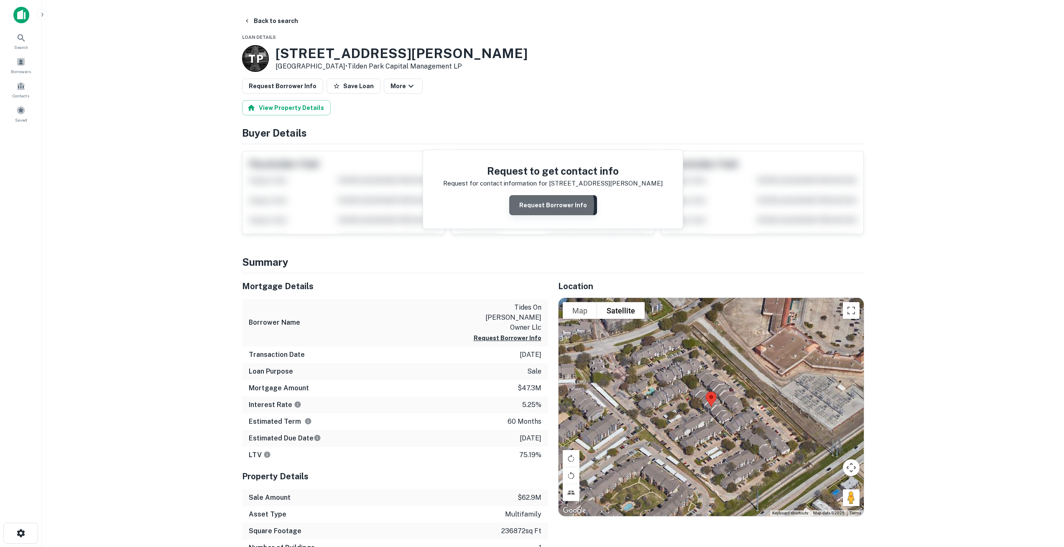
click at [536, 205] on button "Request Borrower Info" at bounding box center [553, 205] width 88 height 20
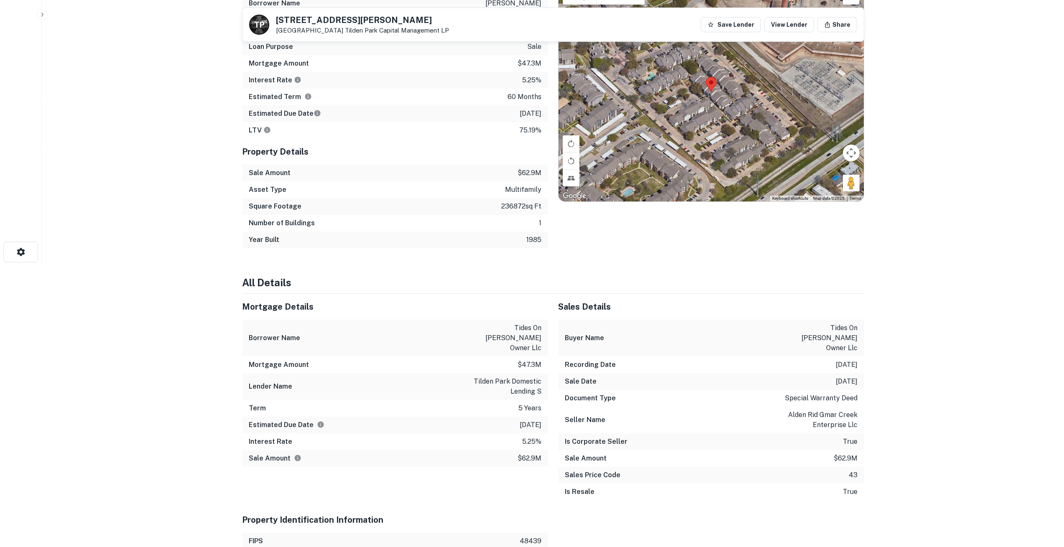
scroll to position [282, 0]
drag, startPoint x: 476, startPoint y: 359, endPoint x: 534, endPoint y: 371, distance: 58.8
click at [534, 376] on p "tilden park domestic lending s" at bounding box center [503, 386] width 75 height 20
copy p "tilden park domestic lending"
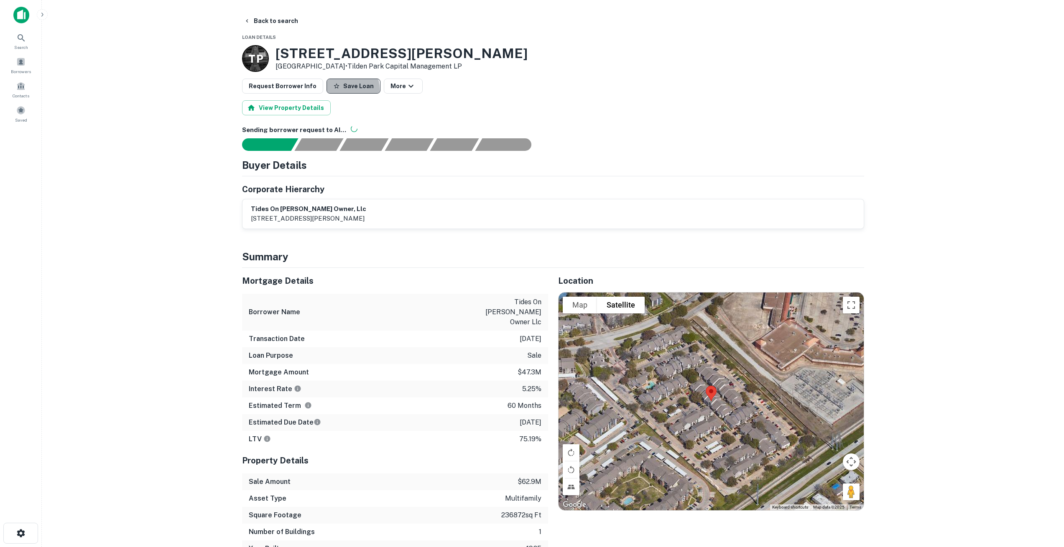
click at [332, 89] on button "Save Loan" at bounding box center [353, 86] width 54 height 15
drag, startPoint x: 251, startPoint y: 208, endPoint x: 316, endPoint y: 209, distance: 65.2
click at [316, 209] on h6 "tides on hulen owner, llc" at bounding box center [308, 209] width 115 height 10
copy h6 "tides on hulen owner"
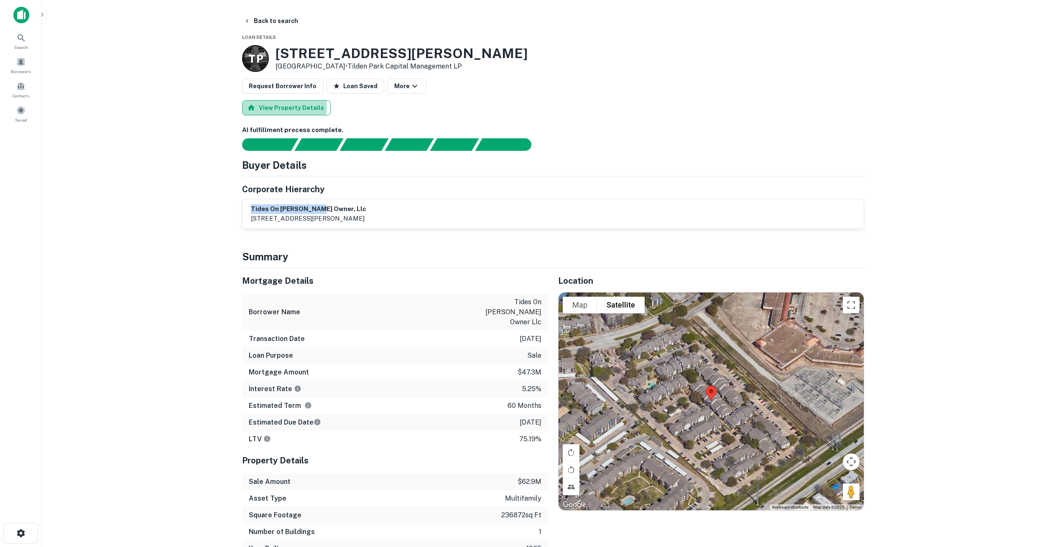
click at [277, 106] on button "View Property Details" at bounding box center [286, 107] width 89 height 15
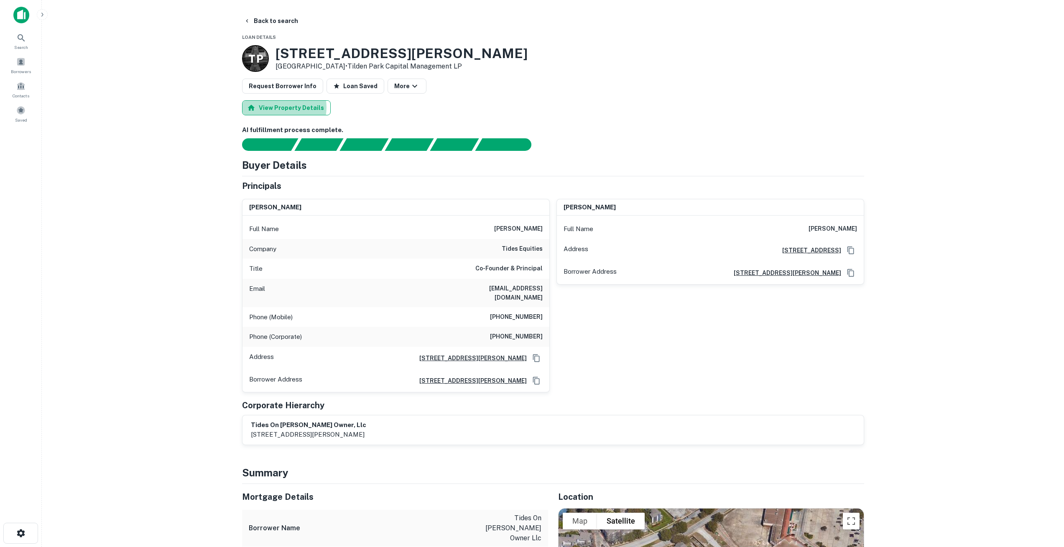
click at [280, 107] on button "View Property Details" at bounding box center [286, 107] width 89 height 15
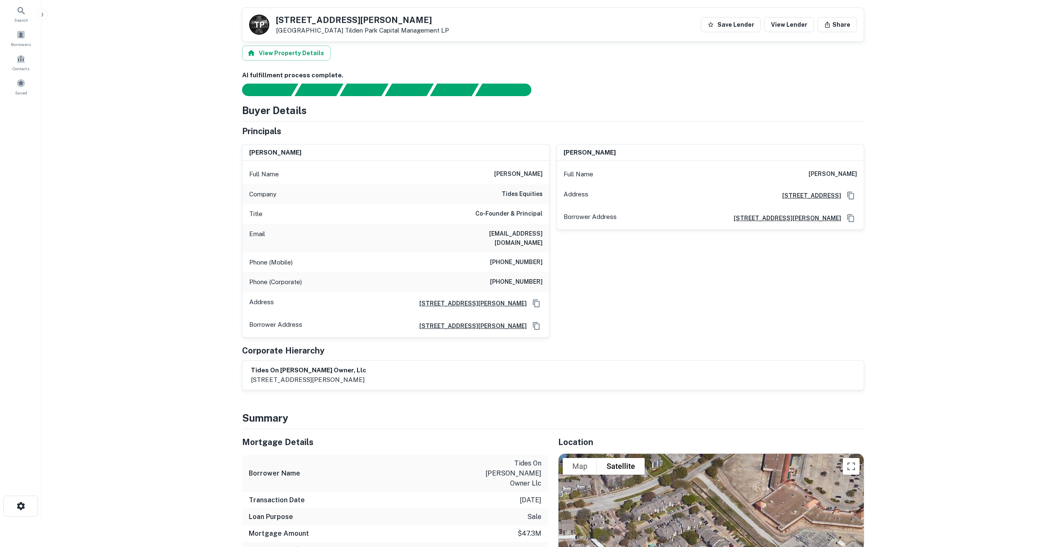
scroll to position [6, 0]
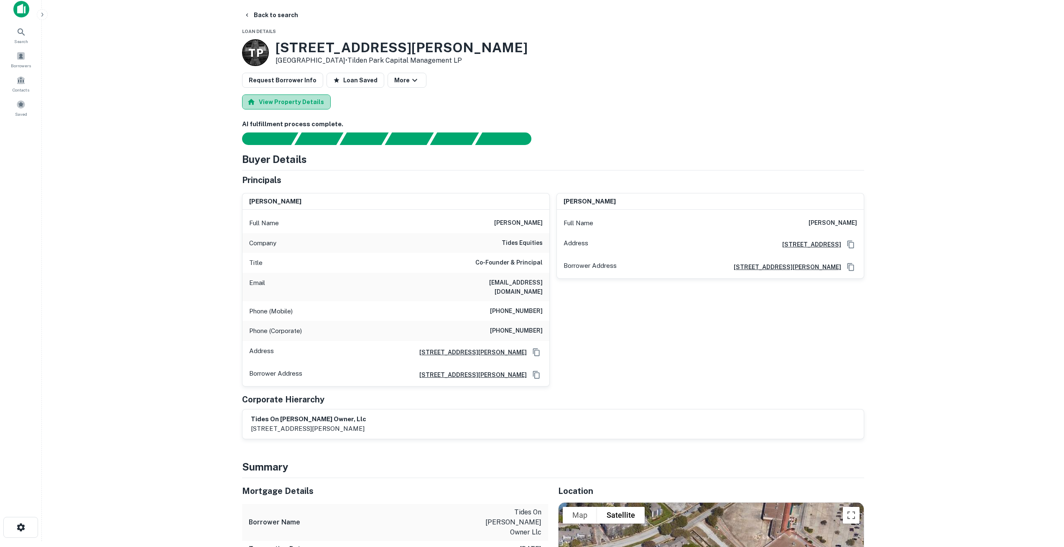
click at [305, 104] on button "View Property Details" at bounding box center [286, 101] width 89 height 15
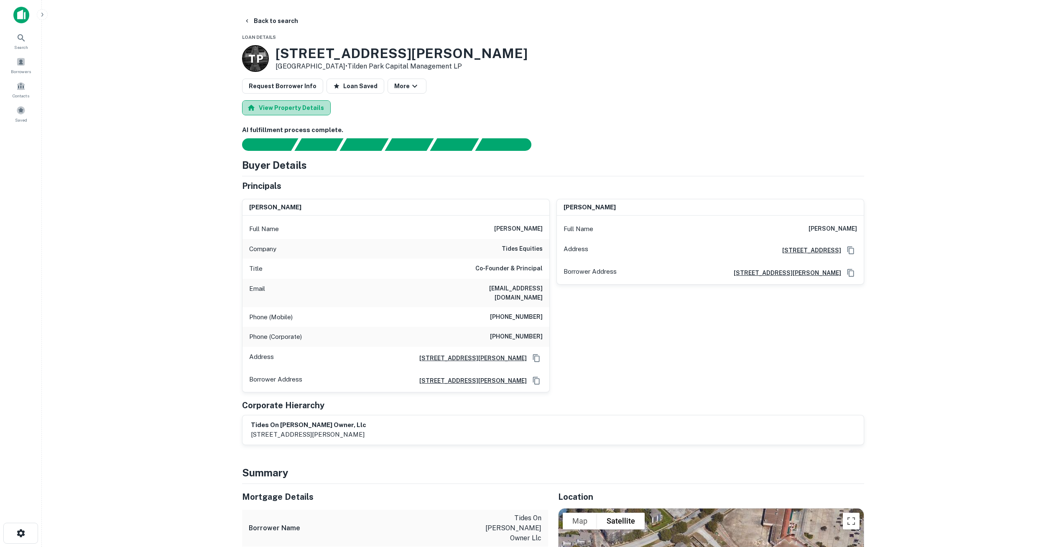
click at [291, 105] on button "View Property Details" at bounding box center [286, 107] width 89 height 15
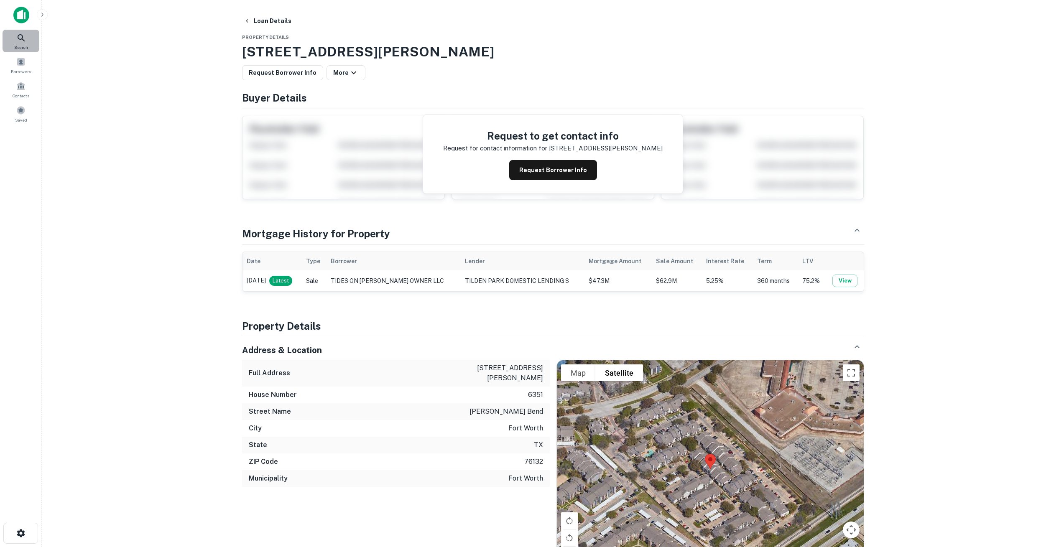
click at [21, 37] on icon at bounding box center [21, 38] width 10 height 10
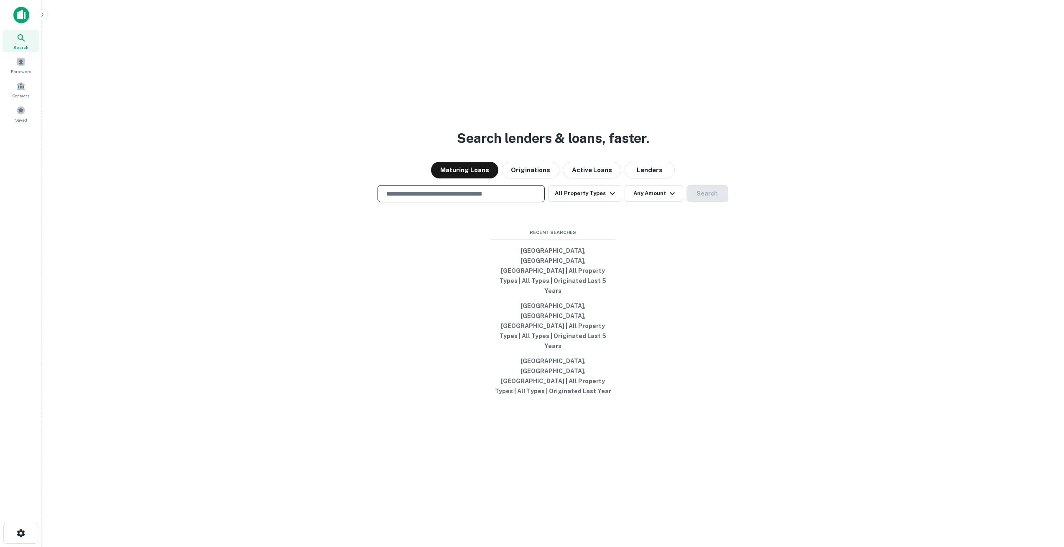
click at [428, 199] on input "text" at bounding box center [461, 194] width 160 height 10
type input "**********"
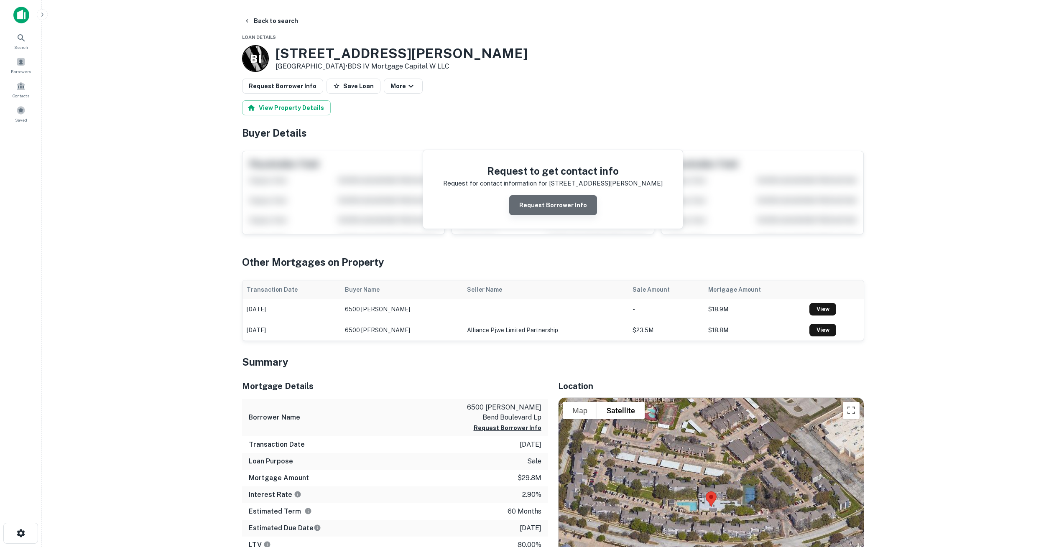
click at [561, 209] on button "Request Borrower Info" at bounding box center [553, 205] width 88 height 20
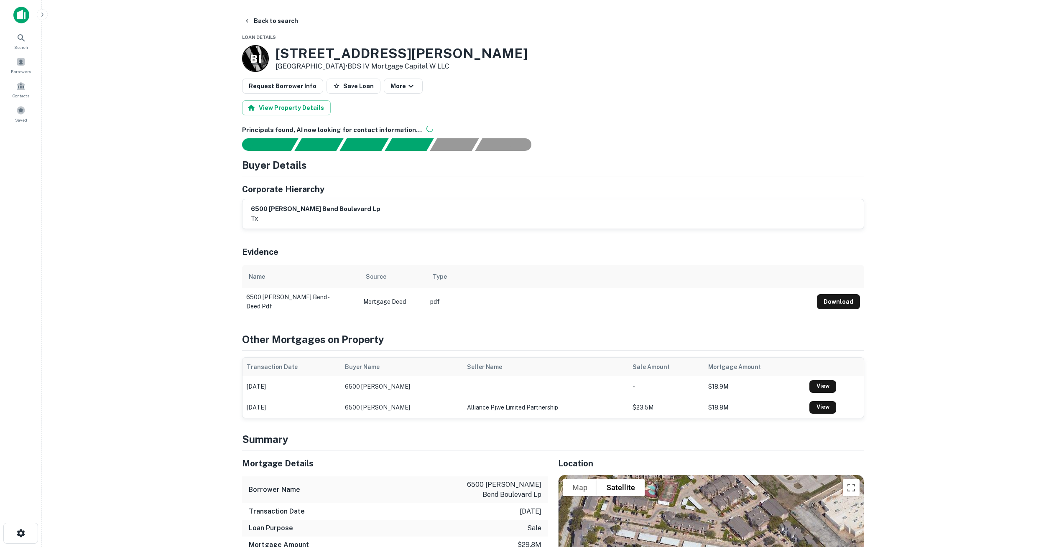
click at [255, 59] on p "B I" at bounding box center [255, 59] width 11 height 16
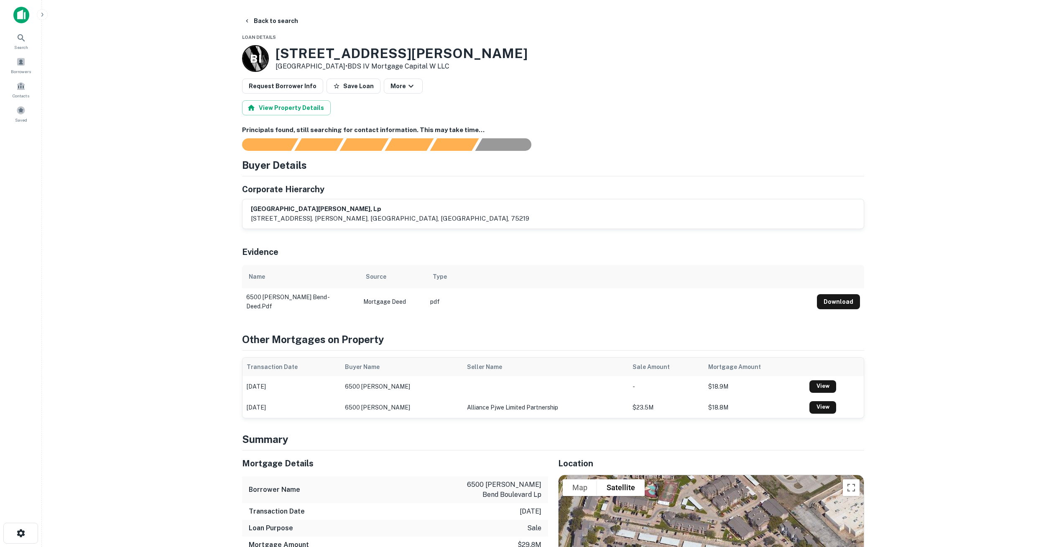
click at [136, 228] on main "Back to search Loan Details B I 6500 Hulen Bend Blvd Fort Worth, TX76132 • BDS …" at bounding box center [553, 273] width 1022 height 547
drag, startPoint x: 278, startPoint y: 52, endPoint x: 387, endPoint y: 54, distance: 109.1
click at [387, 54] on h3 "6500 Hulen Bend Blvd" at bounding box center [401, 54] width 252 height 16
copy h3 "6500 Hulen Bend"
click at [20, 41] on icon at bounding box center [21, 38] width 10 height 10
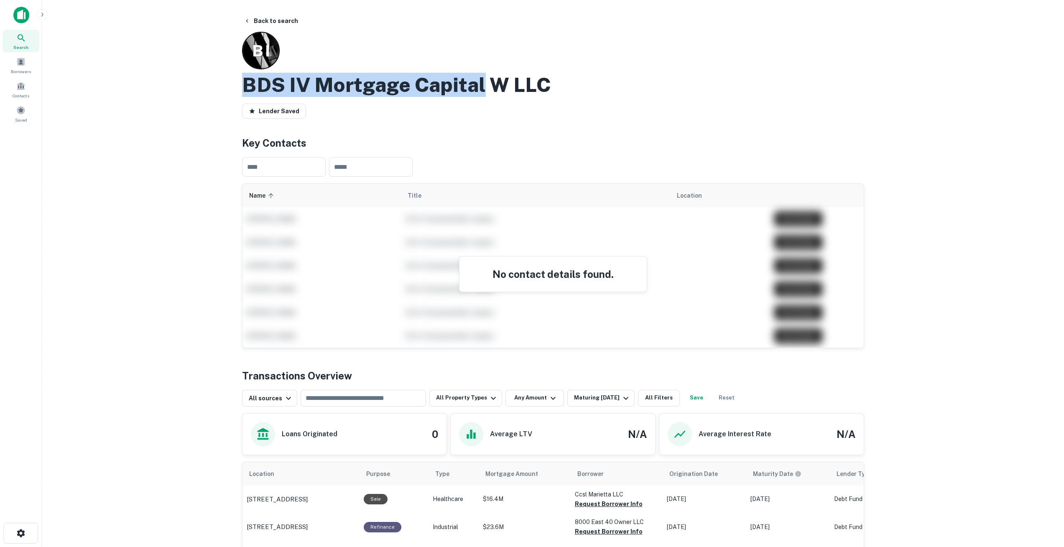
drag, startPoint x: 244, startPoint y: 82, endPoint x: 485, endPoint y: 81, distance: 240.7
click at [485, 81] on h2 "BDS IV Mortgage Capital W LLC" at bounding box center [396, 85] width 309 height 24
copy h2 "BDS IV Mortgage Capital"
click at [448, 86] on h2 "BDS IV Mortgage Capital W LLC" at bounding box center [396, 85] width 309 height 24
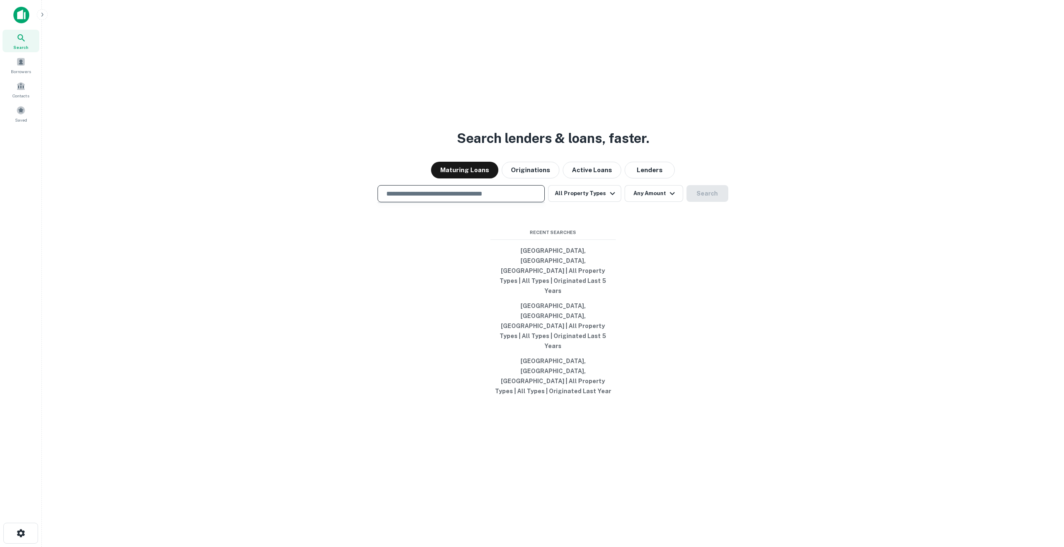
click at [448, 199] on input "text" at bounding box center [461, 194] width 160 height 10
paste input "**********"
type input "**********"
click at [699, 202] on button "Search" at bounding box center [707, 193] width 42 height 17
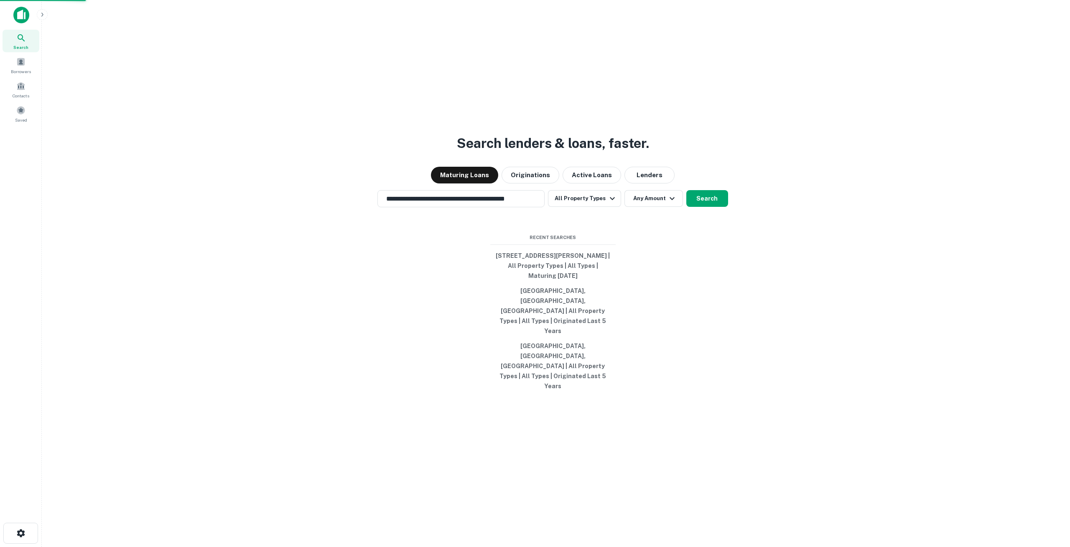
click at [473, 229] on div "6500 Hulen Bend Blvd, Fort Worth, TX 76132, USA" at bounding box center [535, 226] width 241 height 15
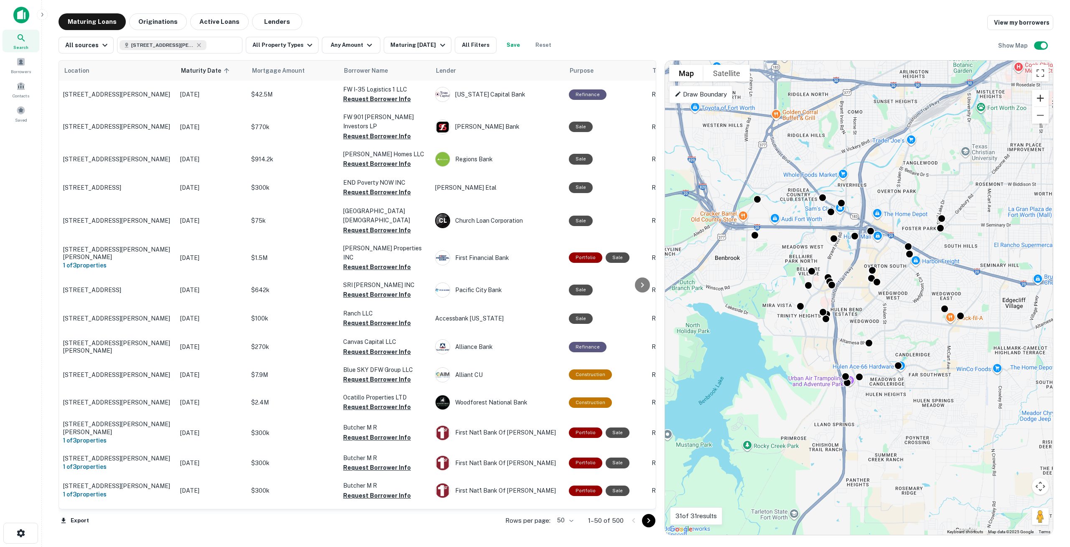
click at [1043, 100] on button "Zoom in" at bounding box center [1040, 98] width 17 height 17
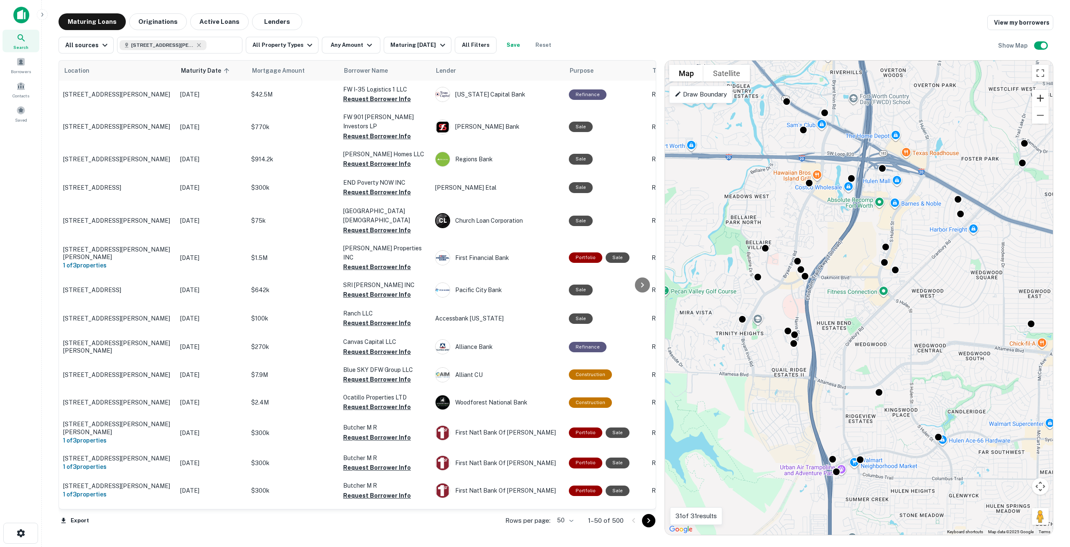
click at [1043, 100] on button "Zoom in" at bounding box center [1040, 98] width 17 height 17
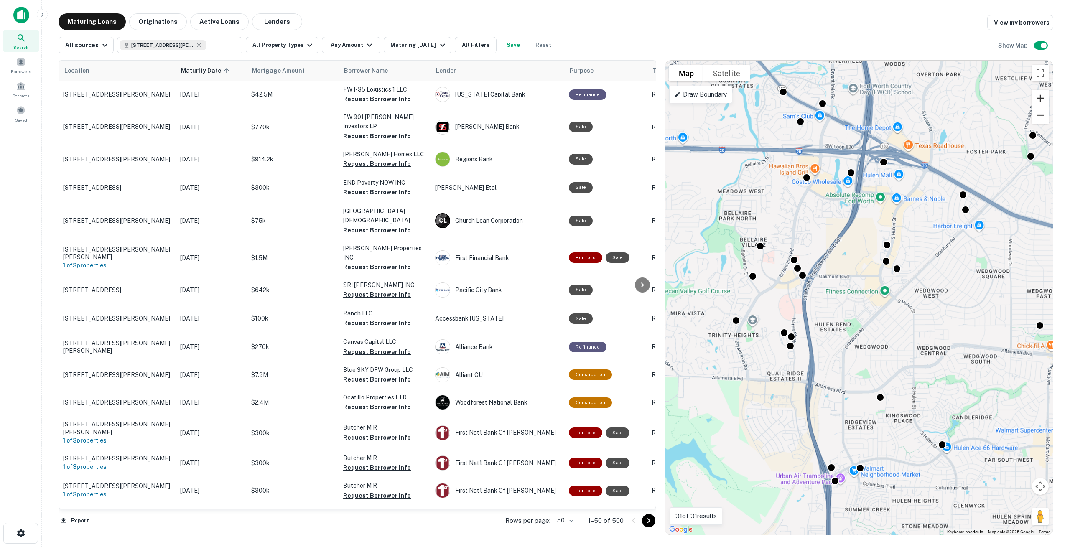
click at [1043, 100] on button "Zoom in" at bounding box center [1040, 98] width 17 height 17
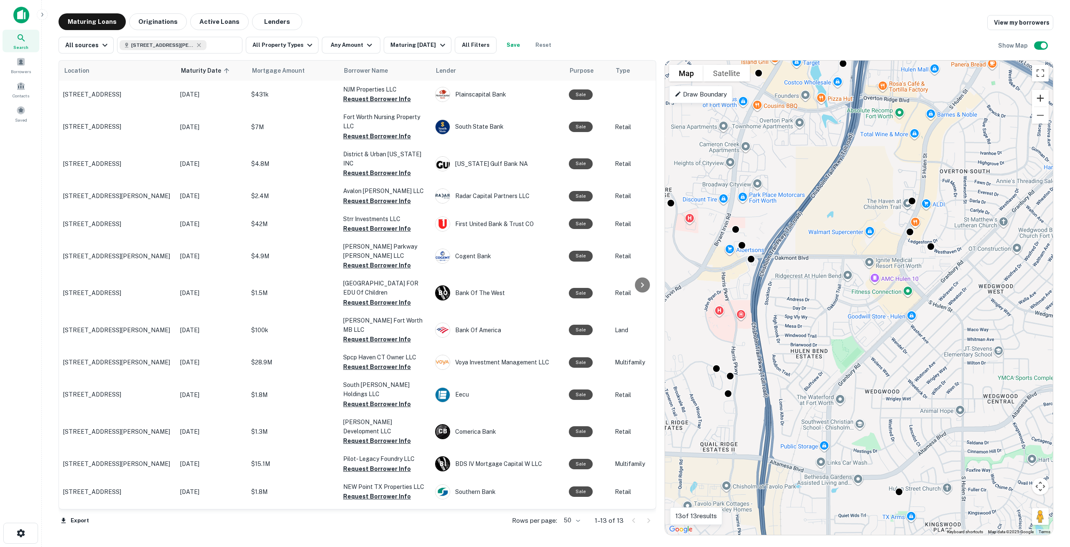
click at [1043, 100] on button "Zoom in" at bounding box center [1040, 98] width 17 height 17
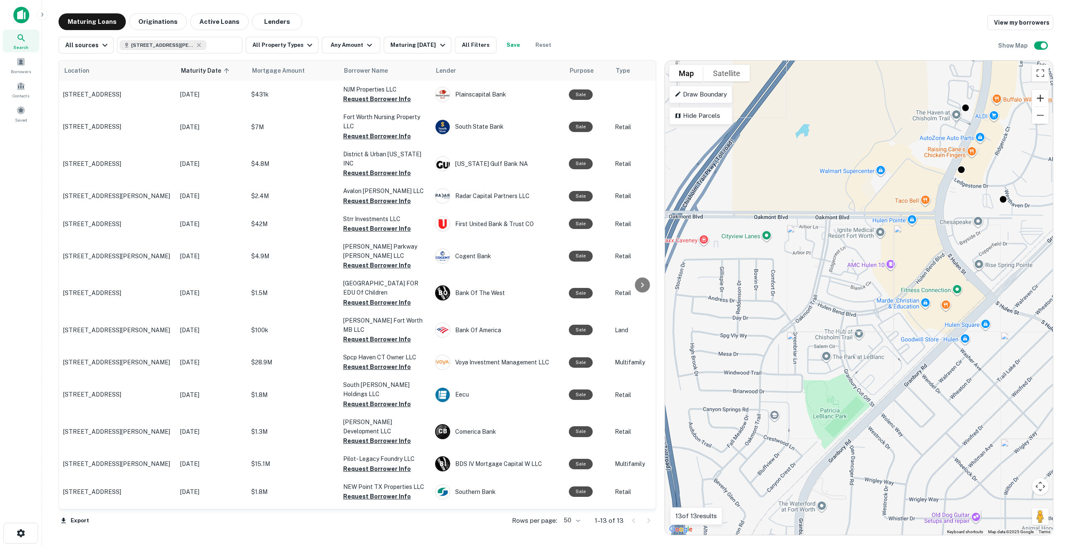
click at [1043, 100] on button "Zoom in" at bounding box center [1040, 98] width 17 height 17
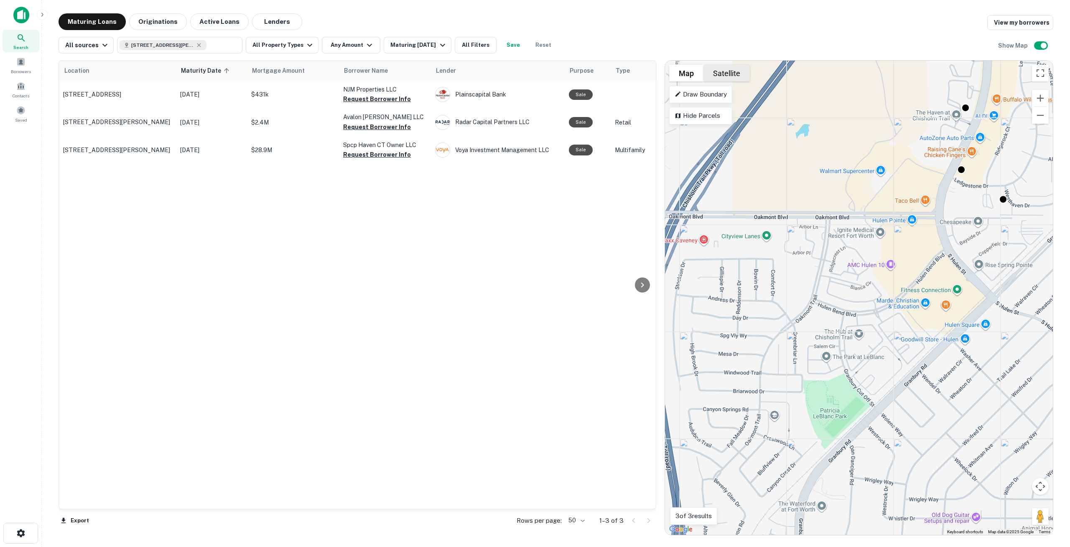
click at [728, 72] on button "Satellite" at bounding box center [726, 73] width 46 height 17
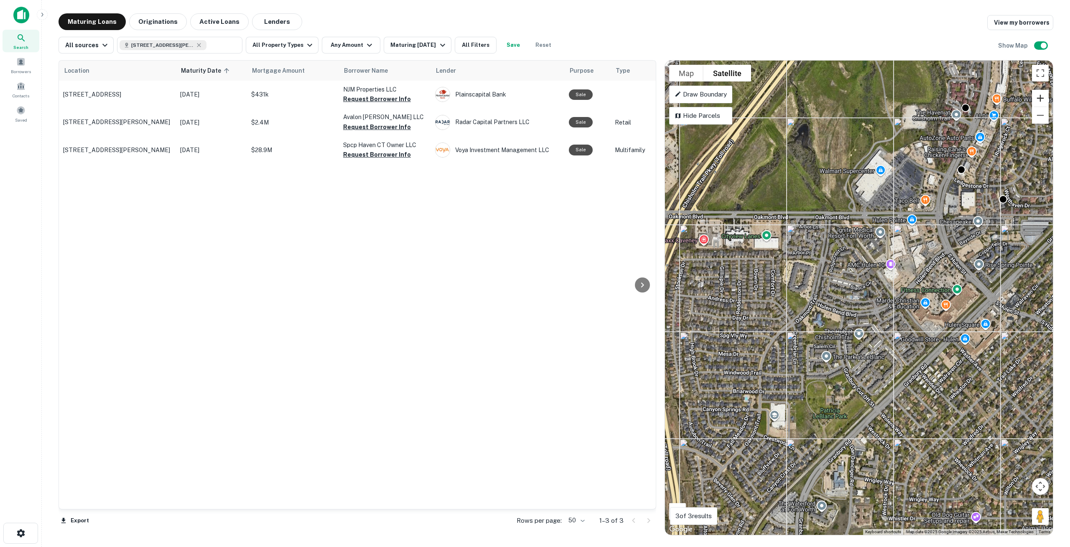
click at [1040, 99] on button "Zoom in" at bounding box center [1040, 98] width 17 height 17
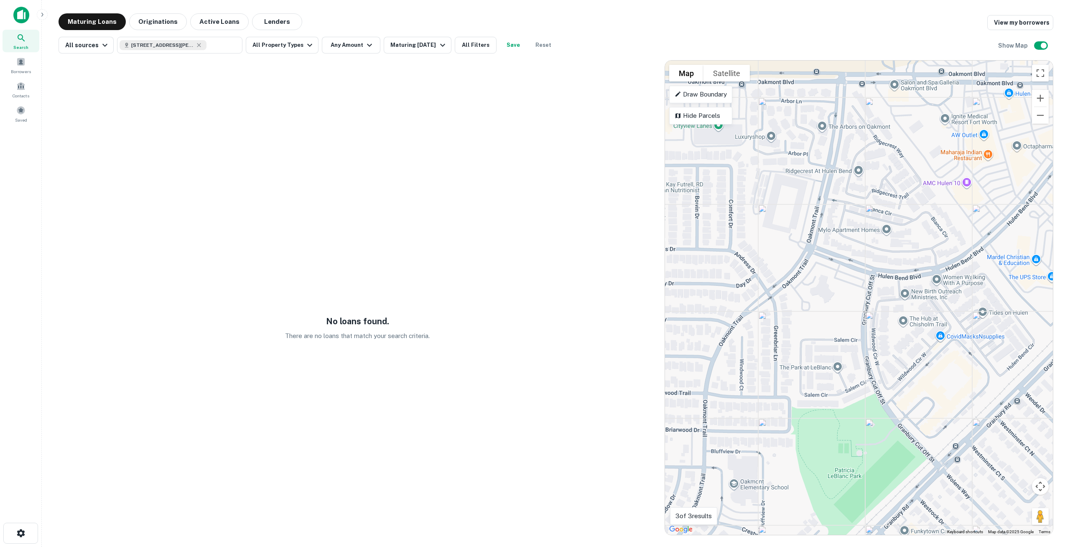
drag, startPoint x: 799, startPoint y: 364, endPoint x: 843, endPoint y: 305, distance: 73.5
click at [843, 305] on div "To activate drag with keyboard, press Alt + Enter. Once in keyboard drag state,…" at bounding box center [859, 298] width 388 height 474
click at [725, 71] on button "Satellite" at bounding box center [726, 73] width 46 height 17
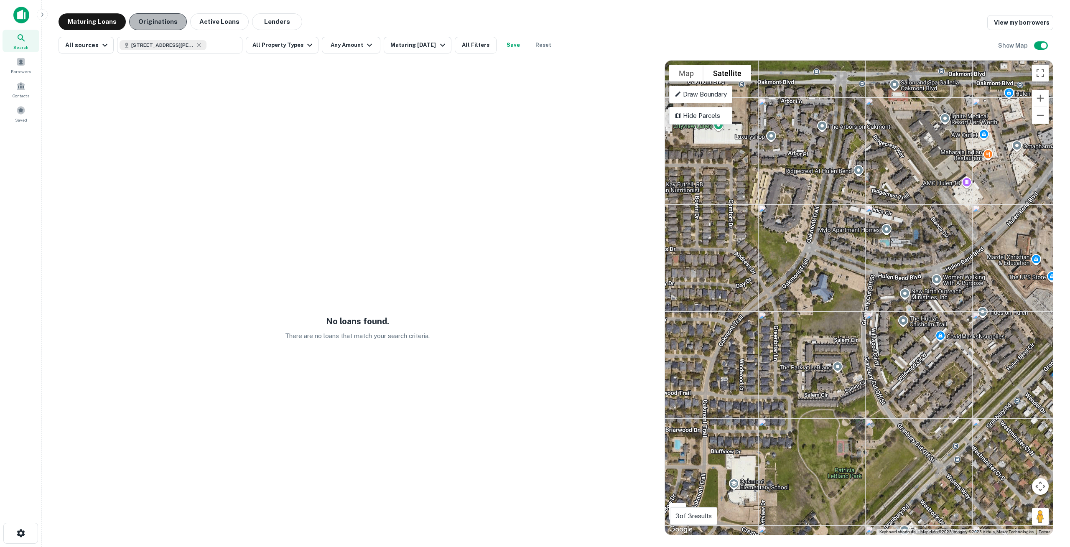
click at [160, 24] on button "Originations" at bounding box center [158, 21] width 58 height 17
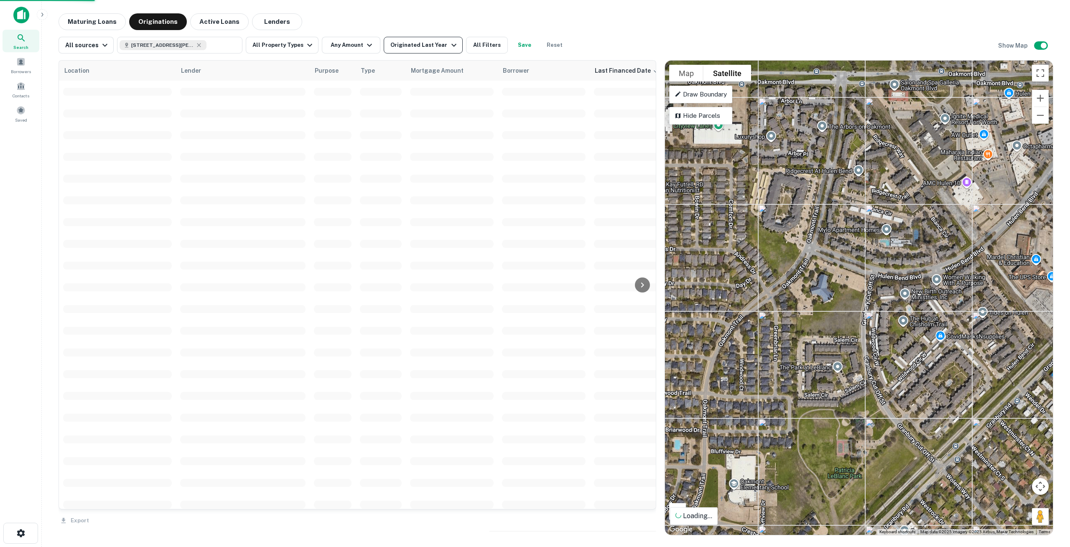
click at [449, 48] on icon "button" at bounding box center [454, 45] width 10 height 10
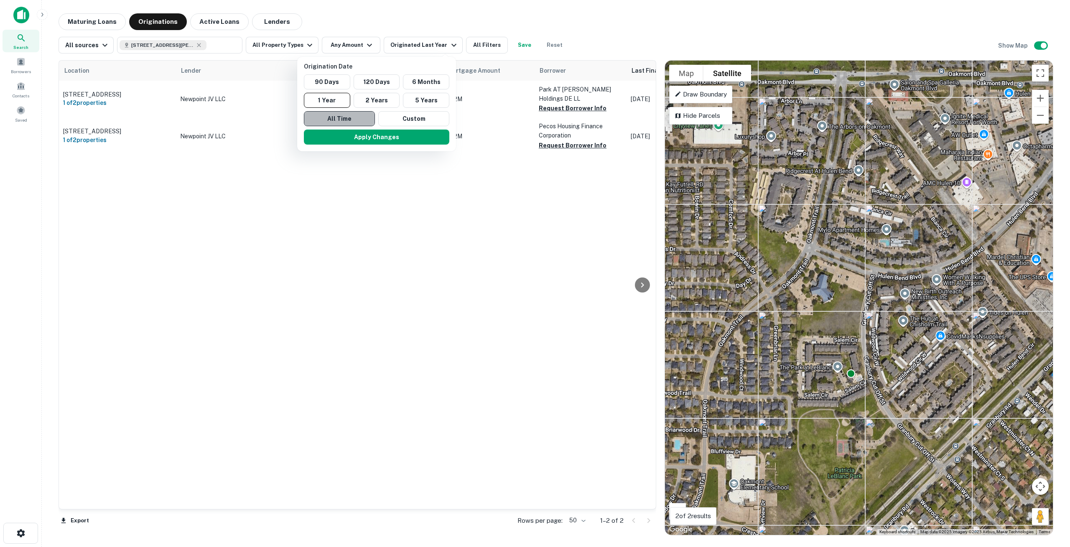
click at [341, 119] on button "All Time" at bounding box center [339, 118] width 71 height 15
click at [356, 135] on button "Apply Changes" at bounding box center [373, 137] width 145 height 15
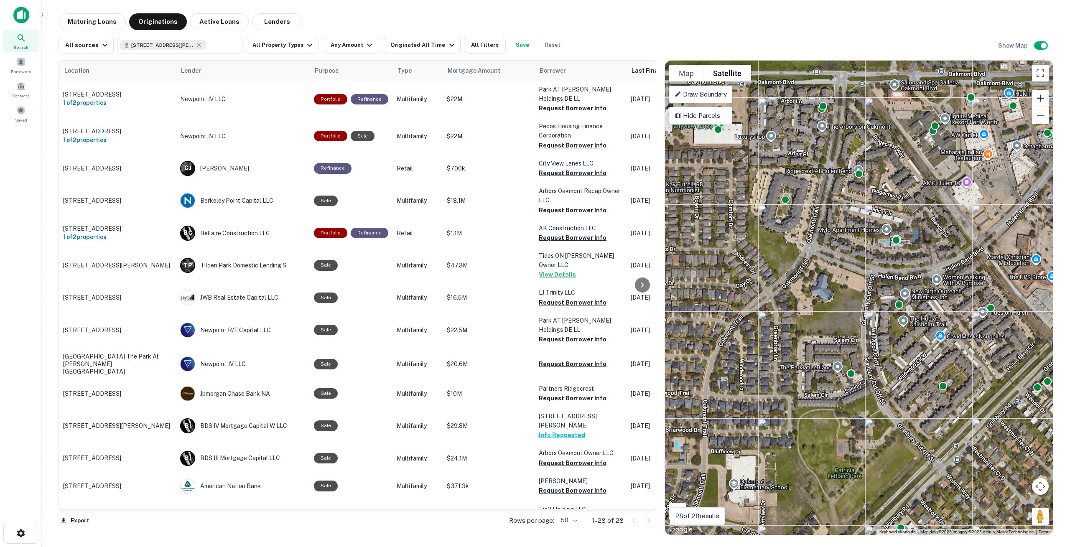
click at [1046, 99] on button "Zoom in" at bounding box center [1040, 98] width 17 height 17
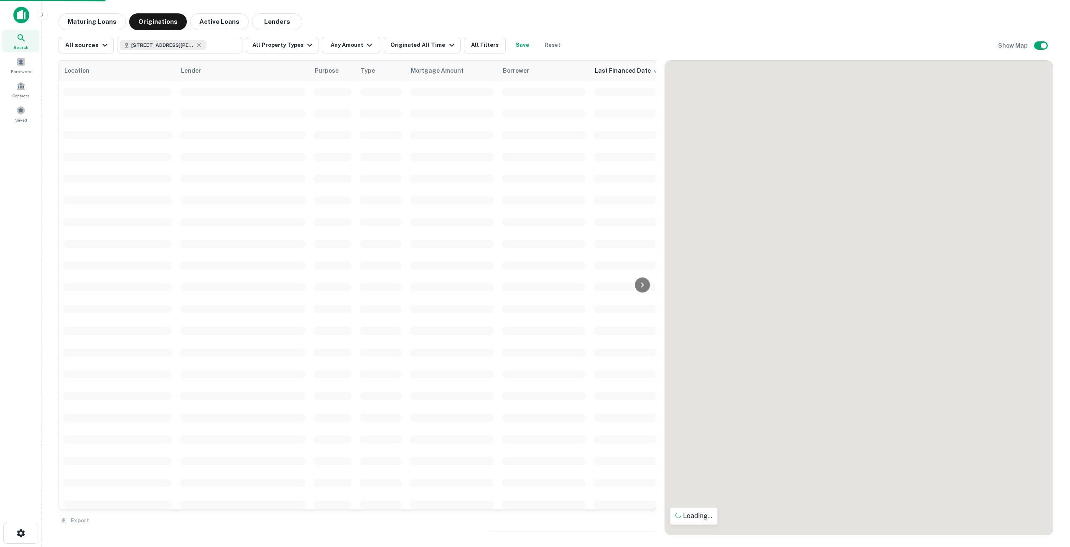
click at [832, 338] on div "To navigate the map with touch gestures double-tap and hold your finger on the …" at bounding box center [859, 298] width 388 height 474
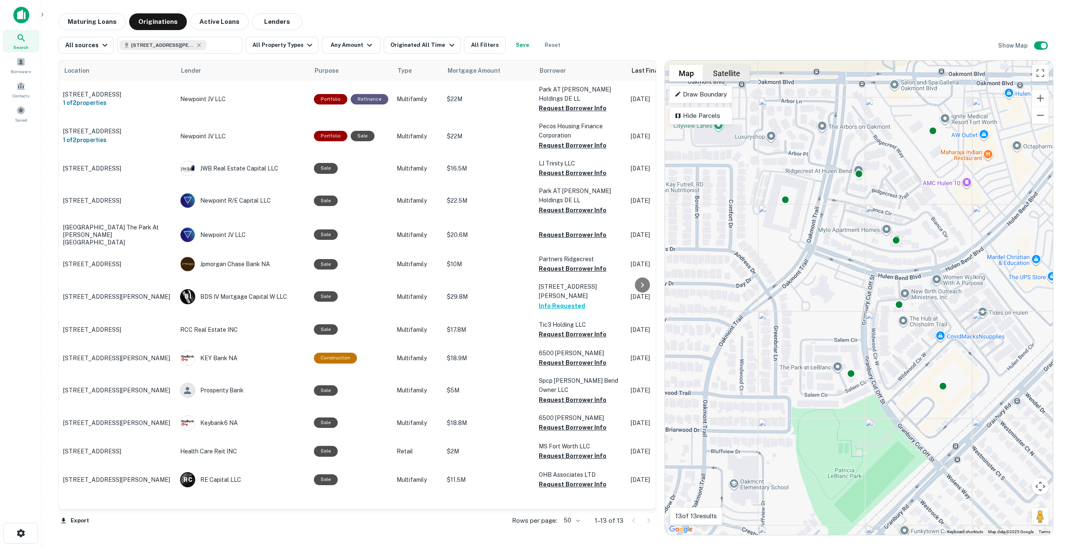
click at [726, 79] on button "Satellite" at bounding box center [726, 73] width 46 height 17
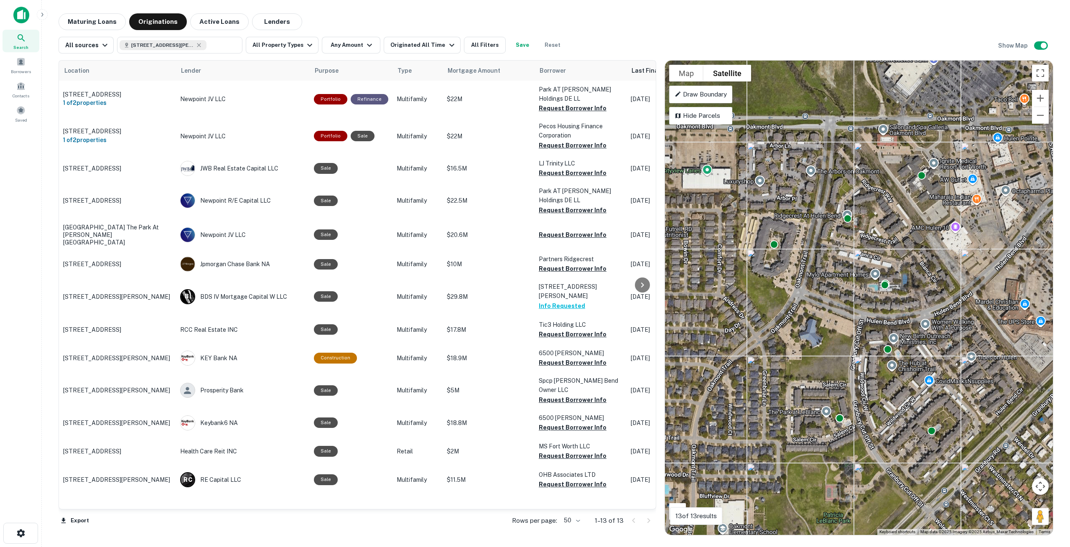
drag, startPoint x: 939, startPoint y: 226, endPoint x: 923, endPoint y: 273, distance: 49.6
click at [923, 273] on div "To activate drag with keyboard, press Alt + Enter. Once in keyboard drag state,…" at bounding box center [859, 298] width 388 height 474
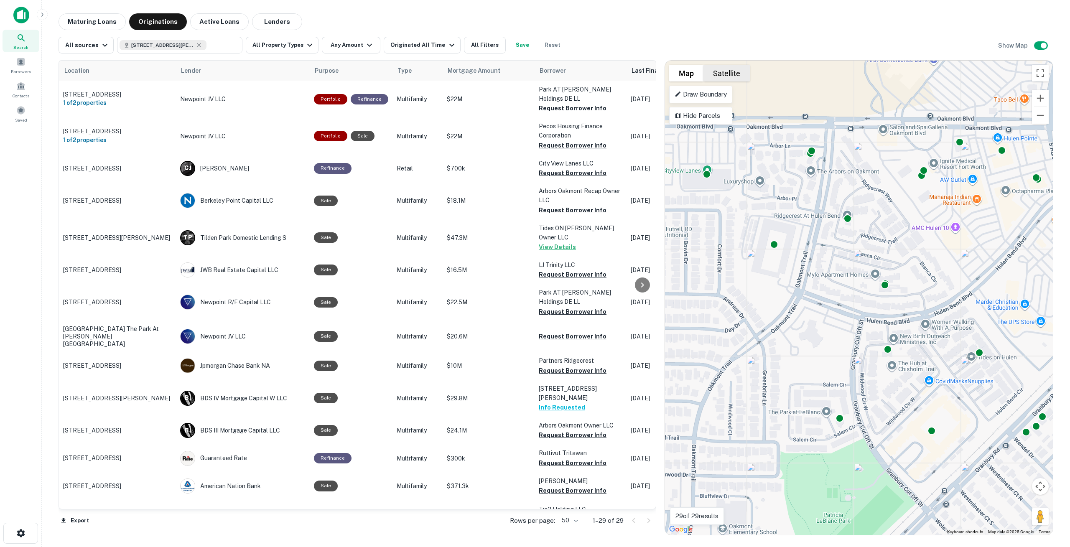
click at [733, 73] on button "Satellite" at bounding box center [726, 73] width 46 height 17
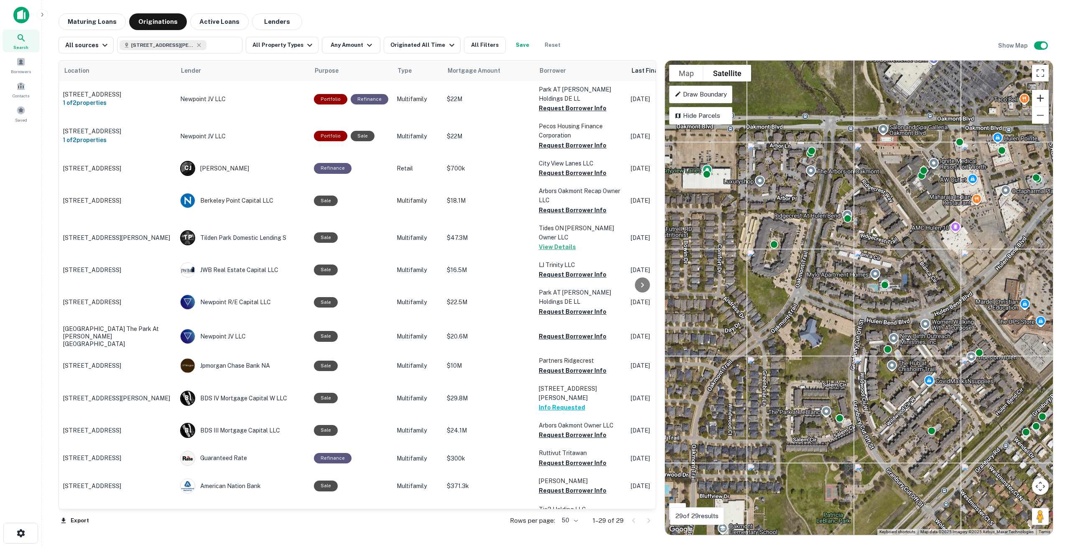
click at [1043, 96] on button "Zoom in" at bounding box center [1040, 98] width 17 height 17
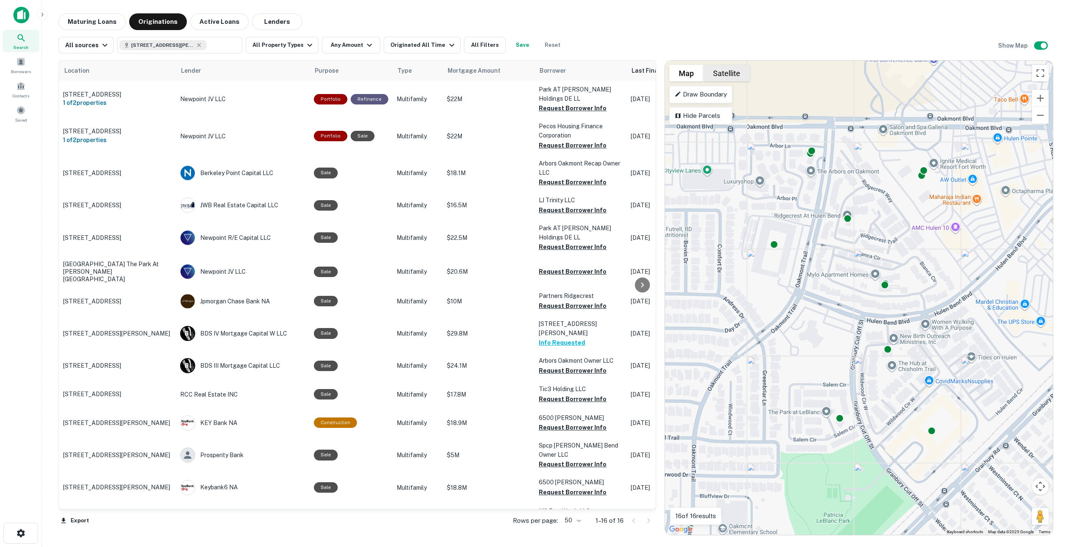
click at [725, 69] on button "Satellite" at bounding box center [726, 73] width 46 height 17
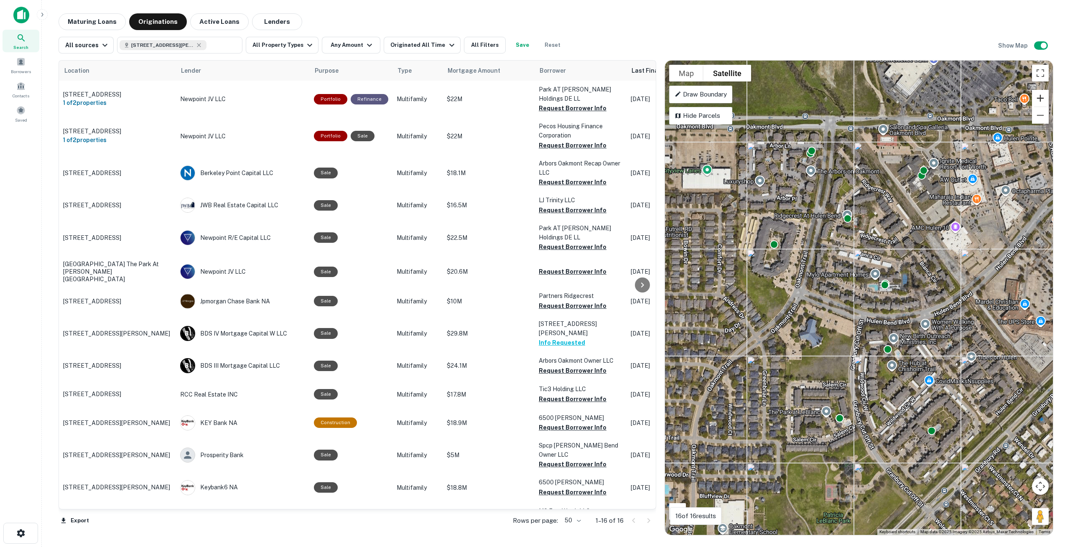
click at [1041, 98] on button "Zoom in" at bounding box center [1040, 98] width 17 height 17
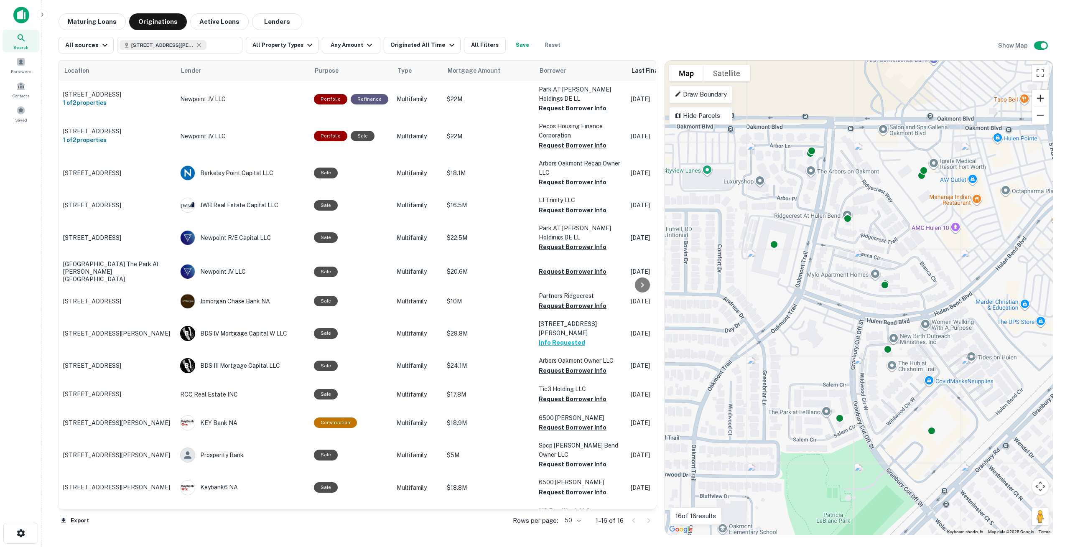
click at [1041, 98] on button "Zoom in" at bounding box center [1040, 98] width 17 height 17
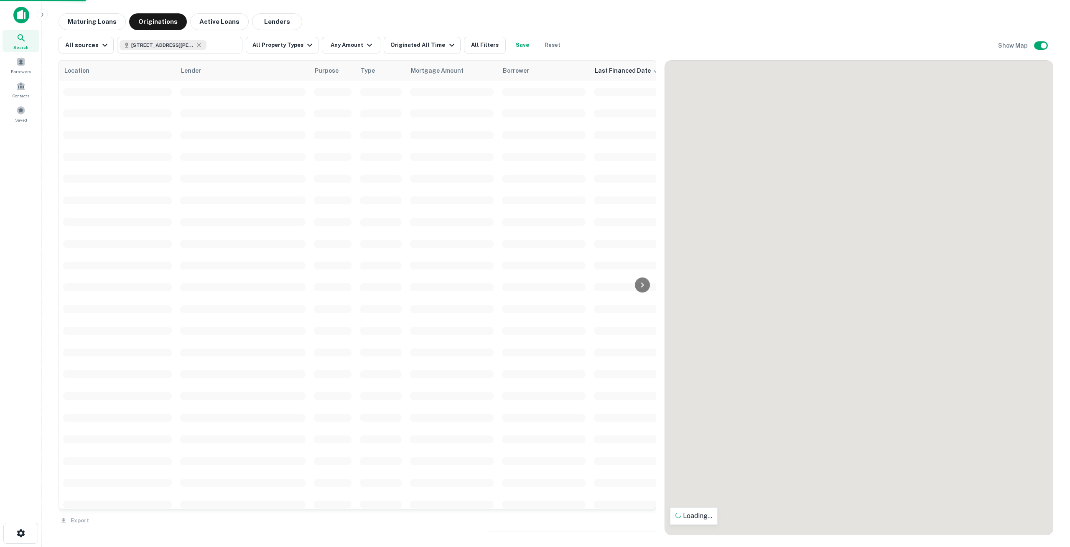
click at [1041, 98] on div at bounding box center [859, 298] width 388 height 474
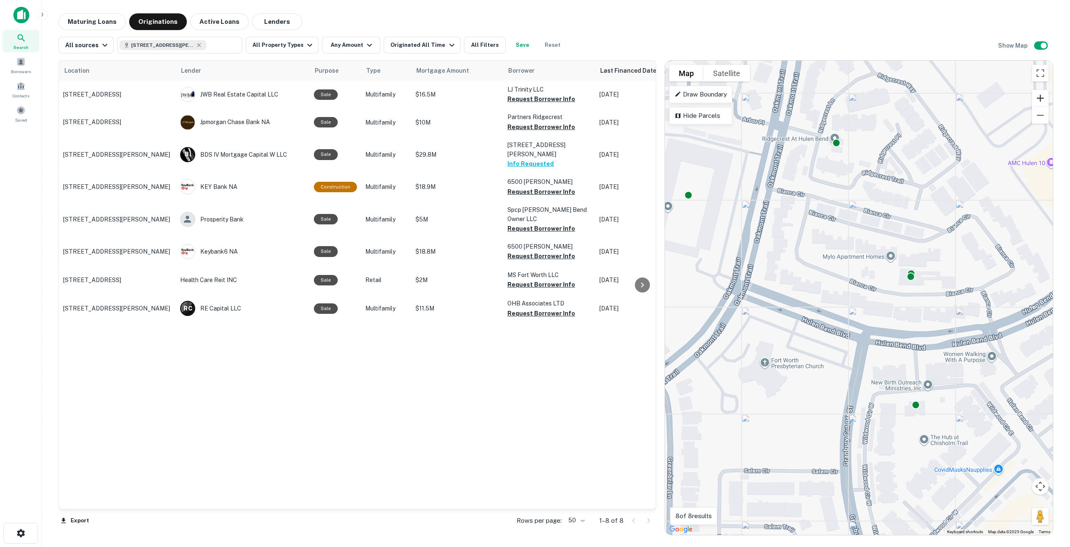
click at [1044, 100] on button "Zoom in" at bounding box center [1040, 98] width 17 height 17
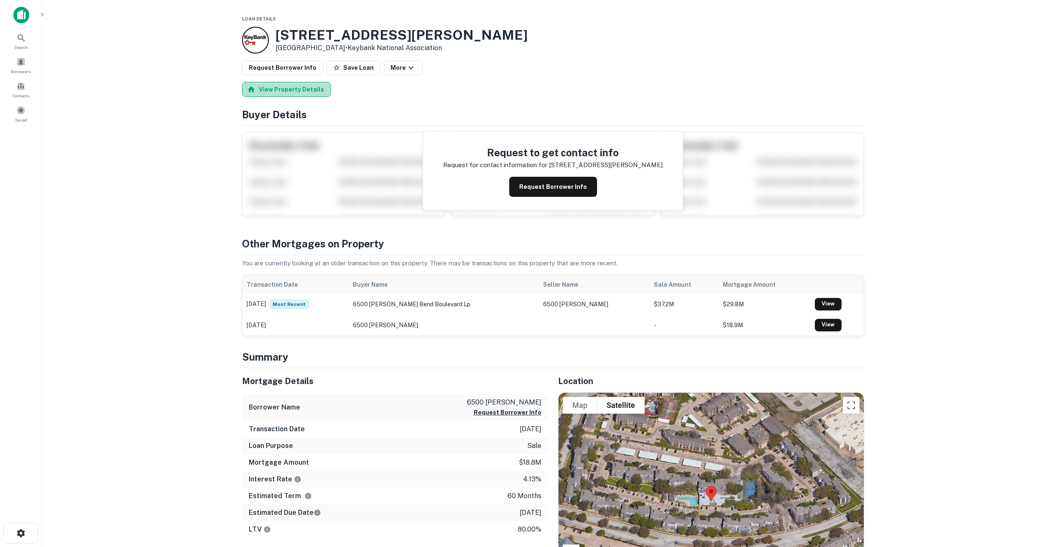
click at [287, 86] on button "View Property Details" at bounding box center [286, 89] width 89 height 15
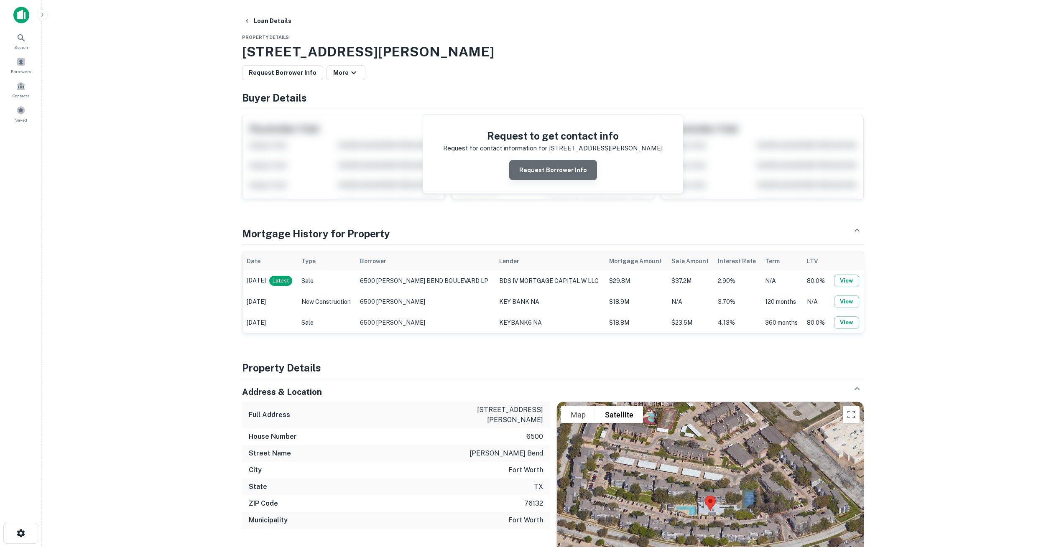
click at [558, 166] on button "Request Borrower Info" at bounding box center [553, 170] width 88 height 20
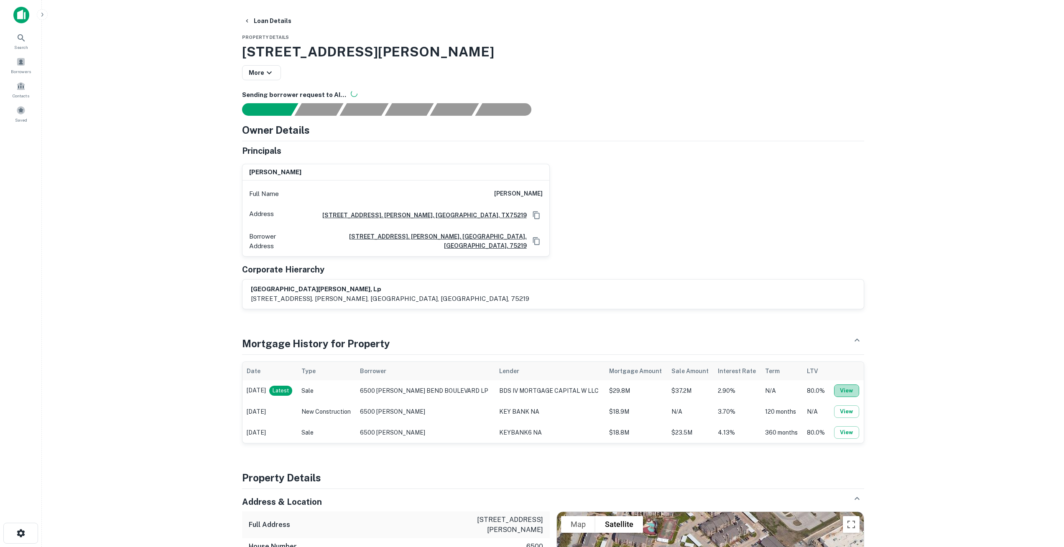
click at [844, 384] on button "View" at bounding box center [846, 390] width 25 height 13
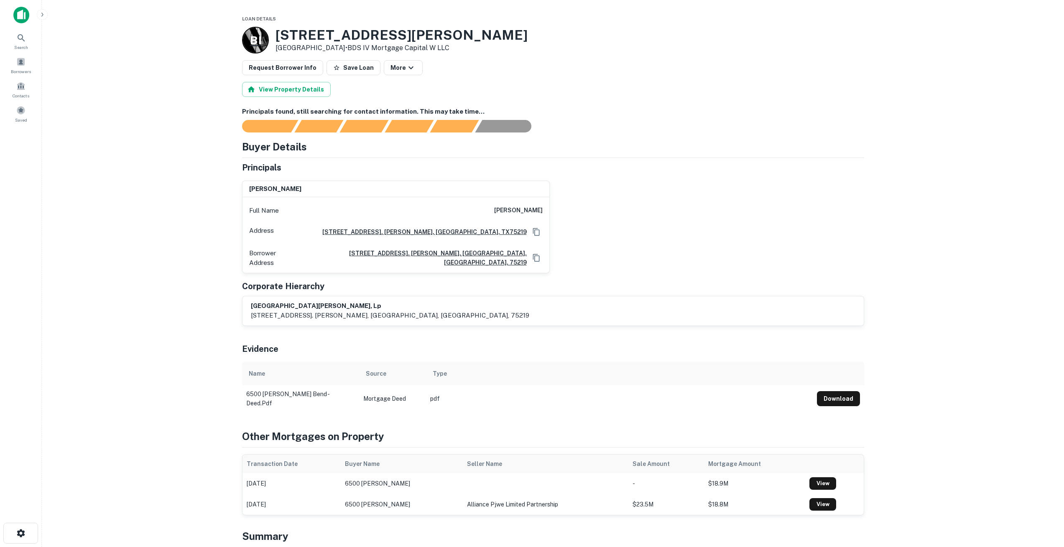
click at [259, 44] on p "B I" at bounding box center [255, 40] width 11 height 16
